Goal: Check status: Check status

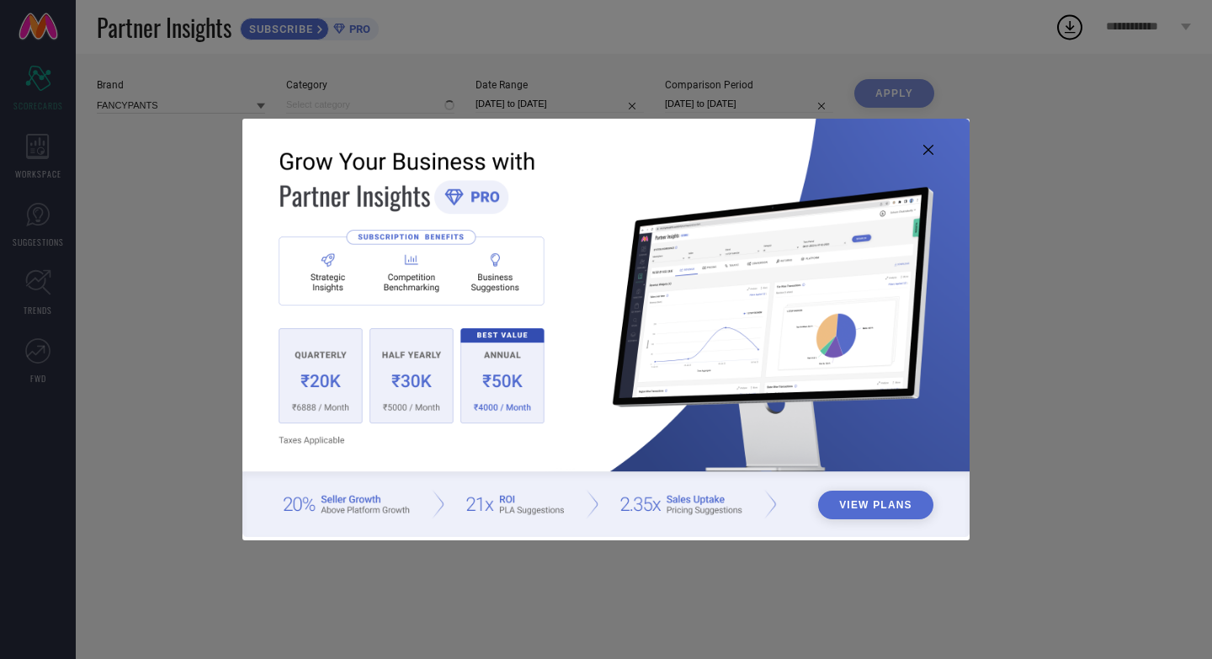
type input "All"
click at [934, 153] on img at bounding box center [605, 328] width 727 height 418
click at [923, 148] on icon at bounding box center [928, 150] width 10 height 10
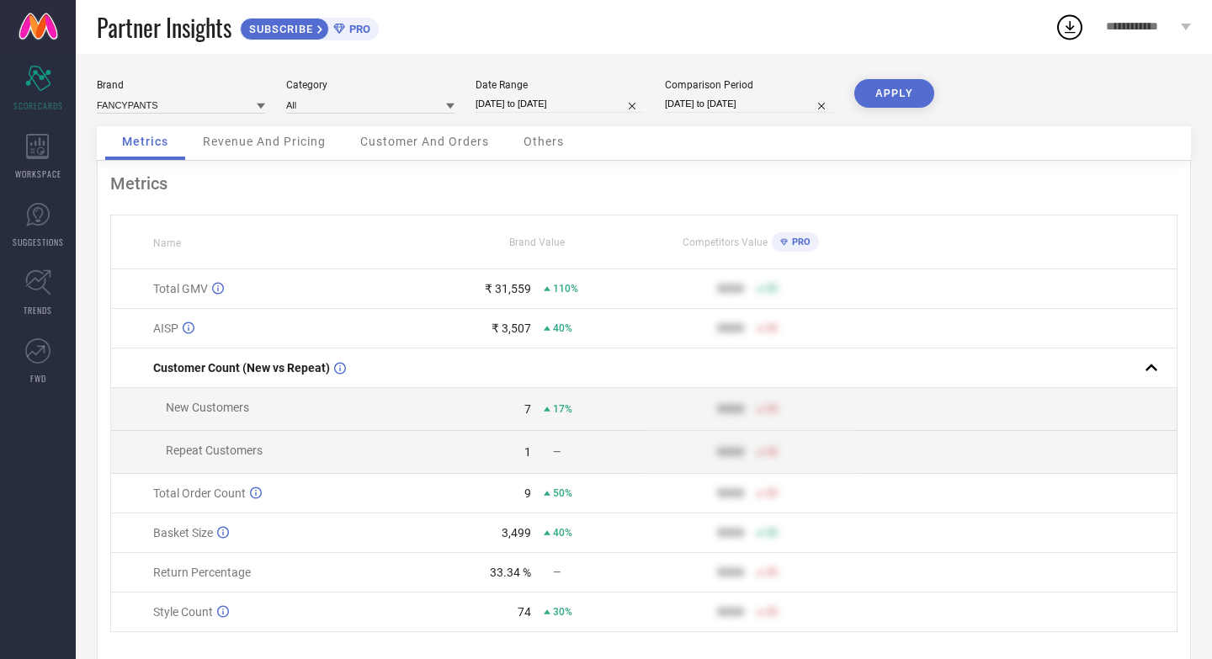
click at [550, 103] on input "[DATE] to [DATE]" at bounding box center [560, 104] width 168 height 18
select select "6"
select select "2025"
select select "7"
select select "2025"
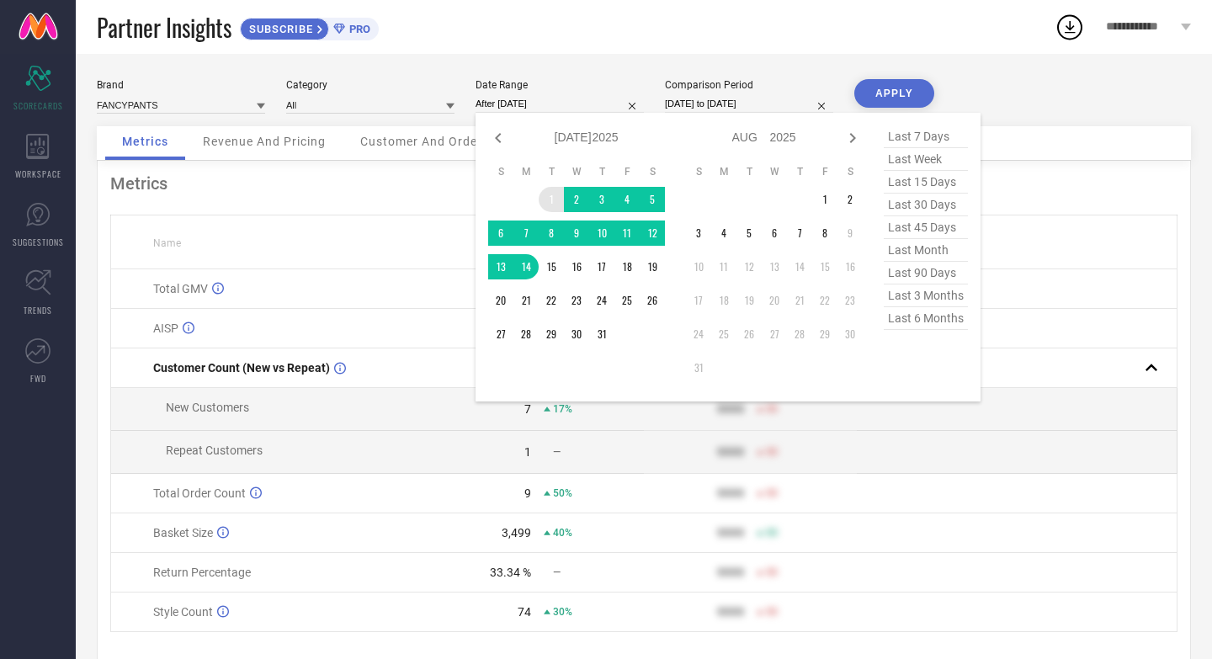
click at [549, 199] on td "1" at bounding box center [551, 199] width 25 height 25
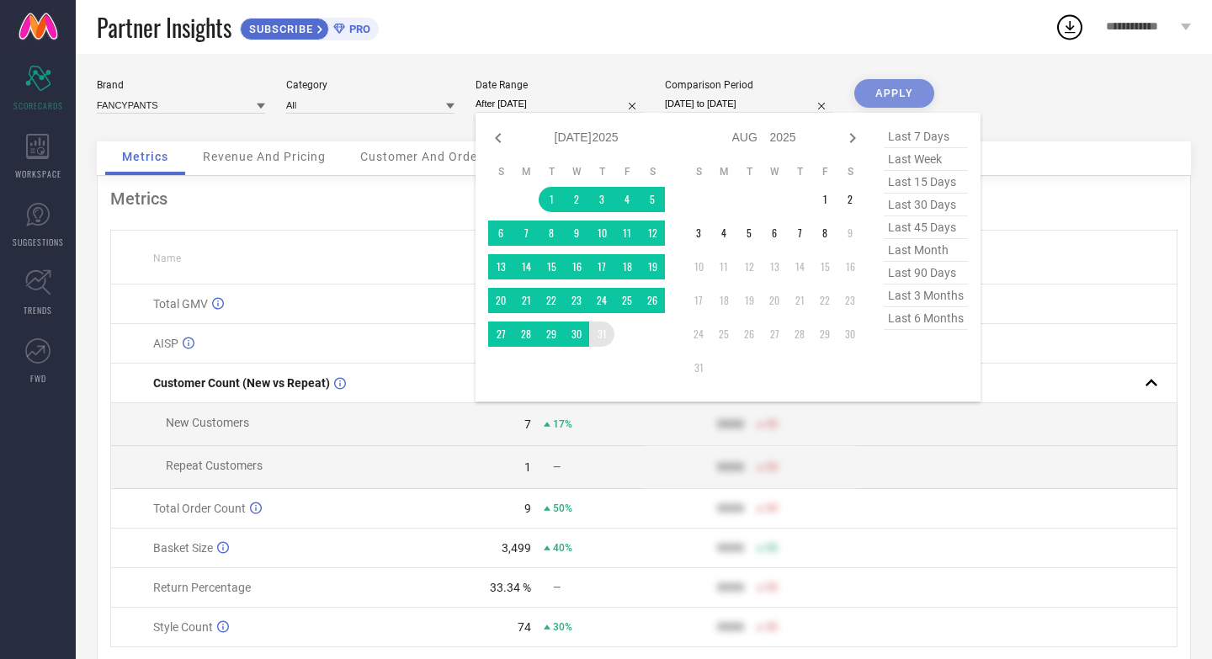
type input "[DATE] to [DATE]"
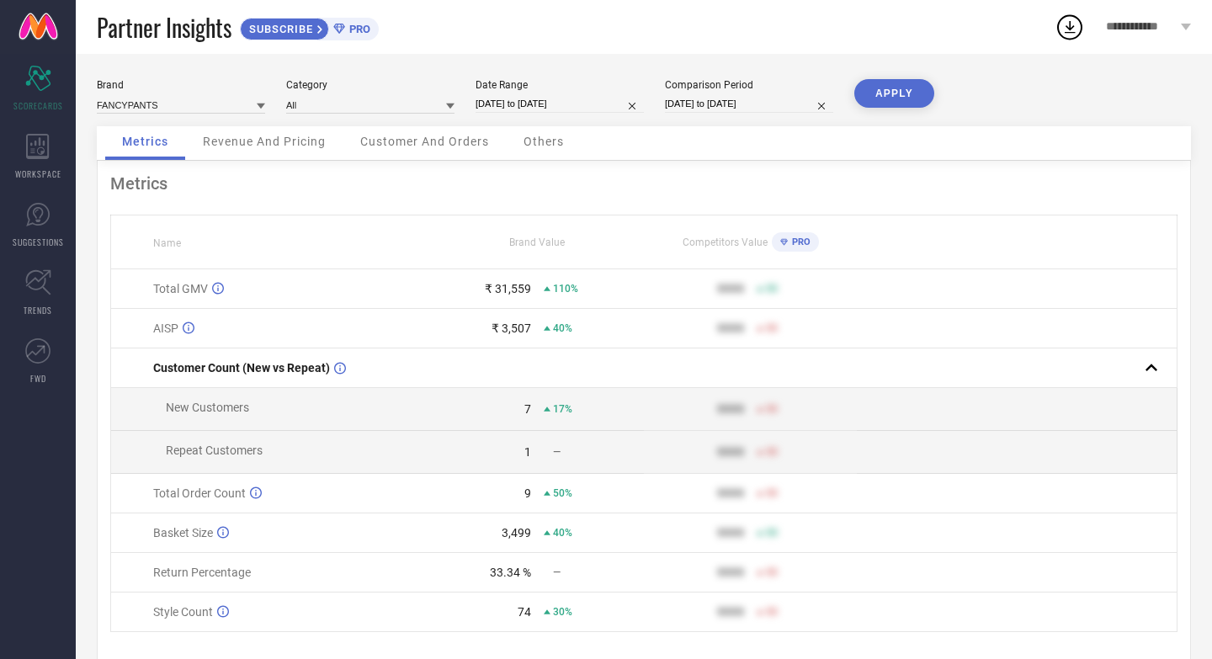
select select "5"
select select "2025"
select select "6"
select select "2025"
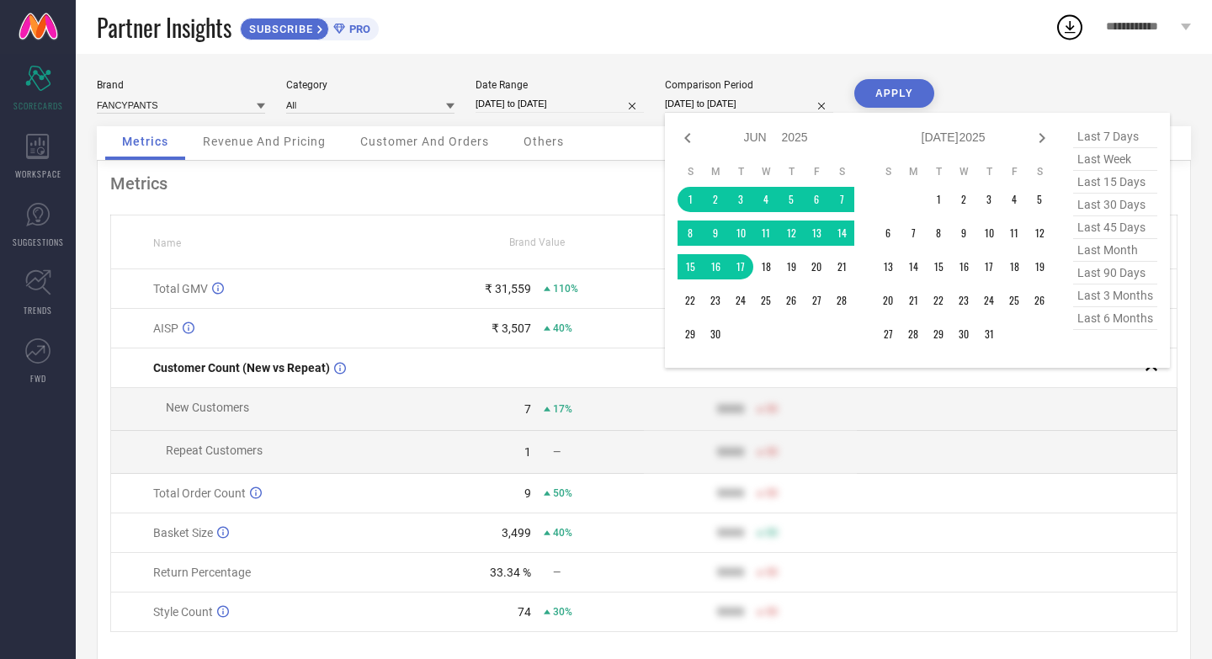
click at [779, 104] on input "[DATE] to [DATE]" at bounding box center [749, 104] width 168 height 18
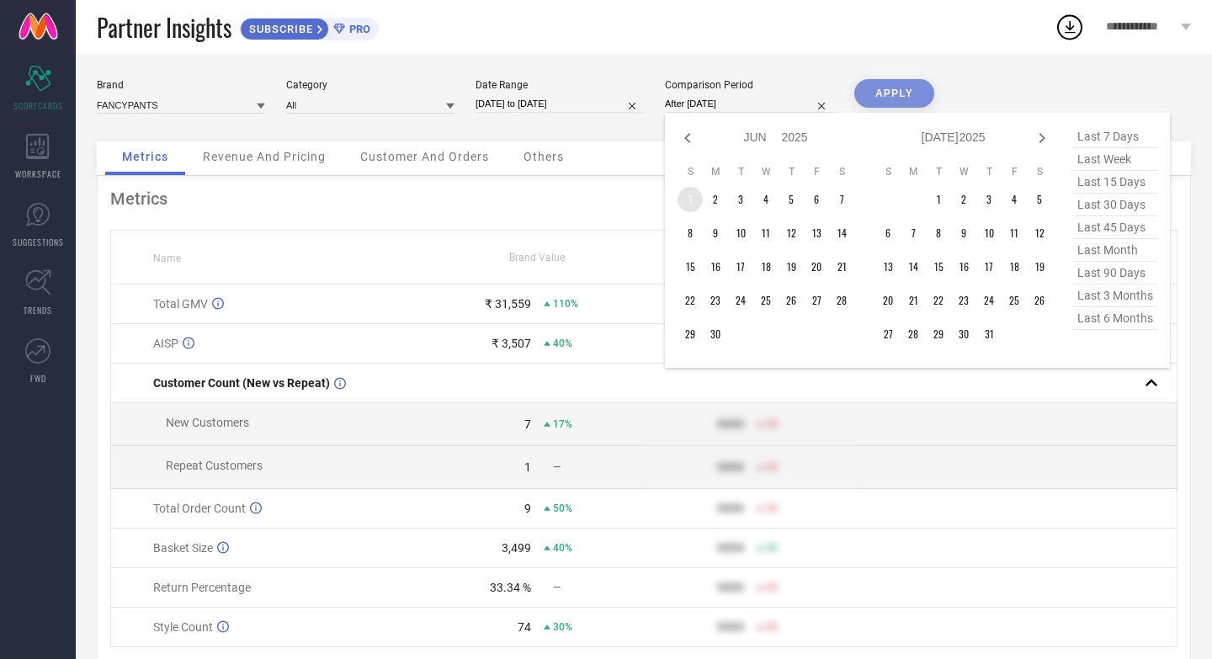
click at [690, 196] on td "1" at bounding box center [690, 199] width 25 height 25
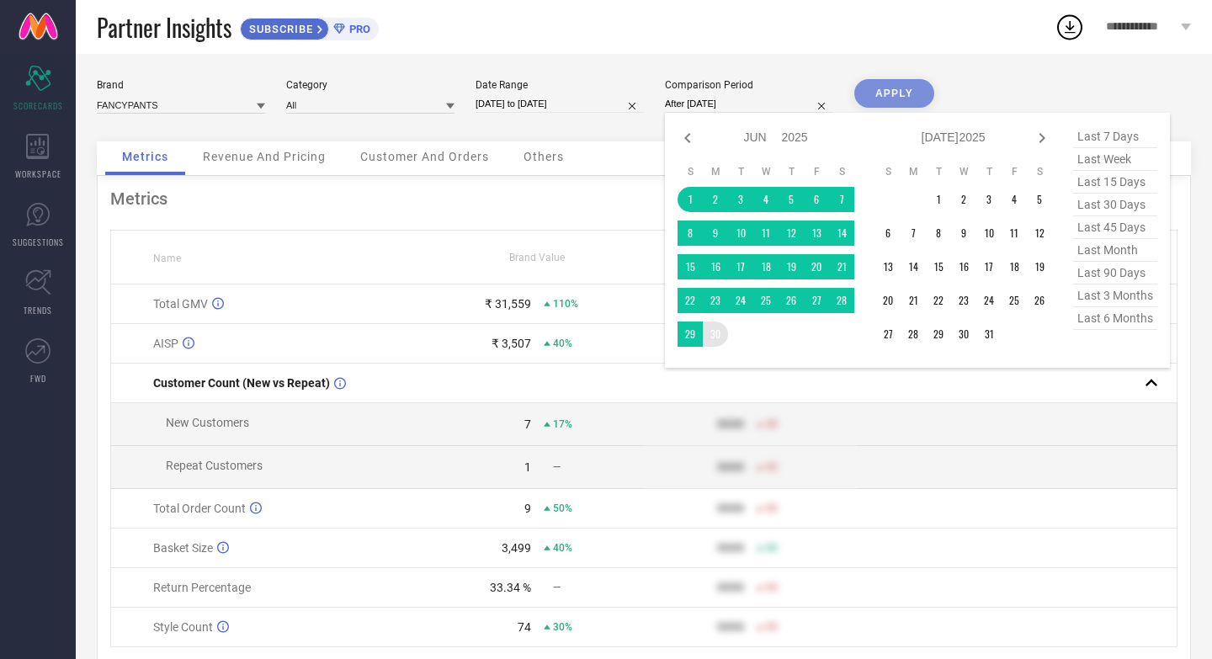
type input "[DATE] to [DATE]"
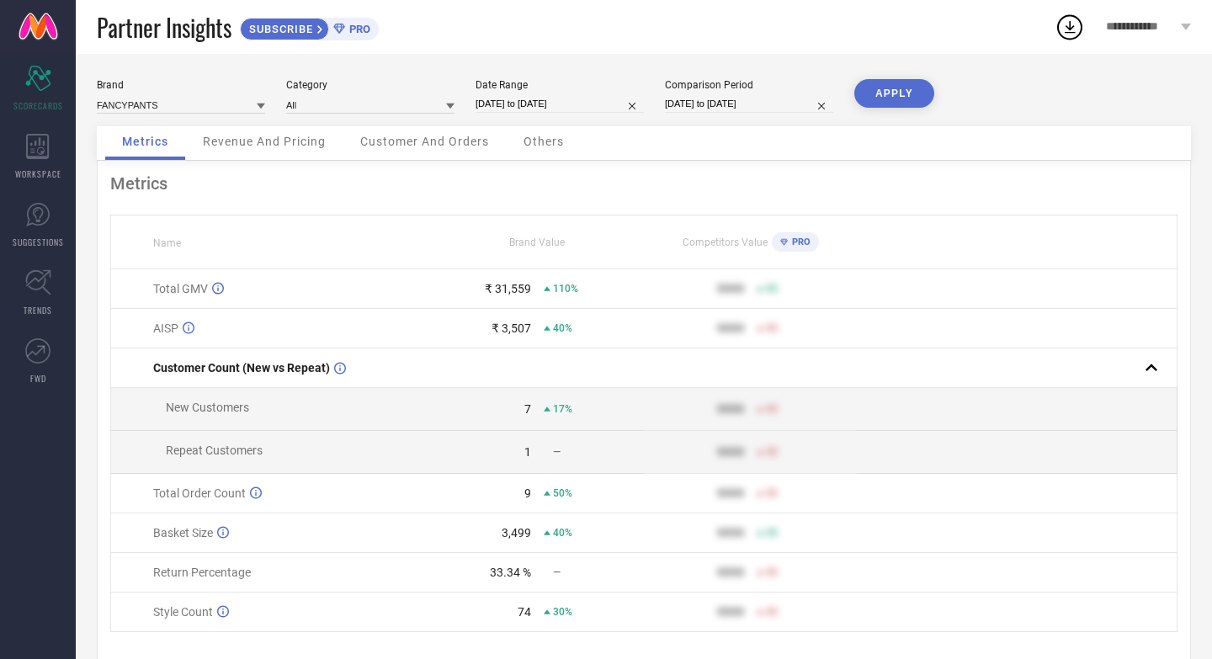
click at [903, 83] on button "APPLY" at bounding box center [894, 93] width 80 height 29
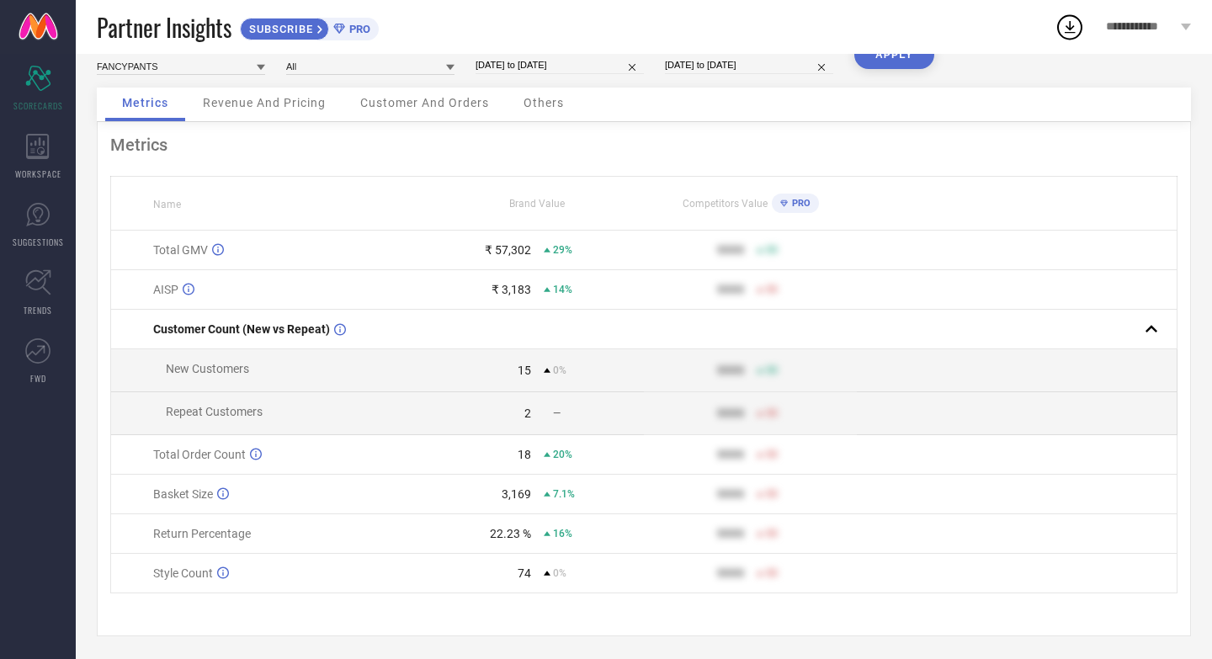
scroll to position [45, 0]
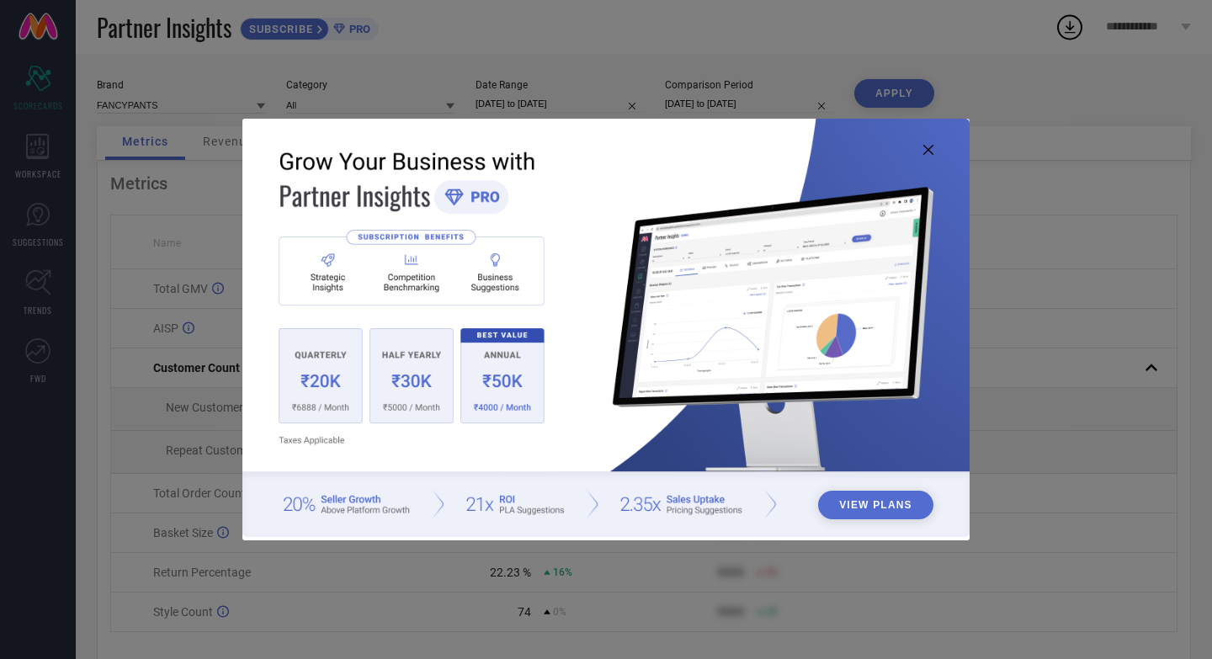
click at [925, 151] on icon at bounding box center [928, 150] width 10 height 10
